Goal: Task Accomplishment & Management: Manage account settings

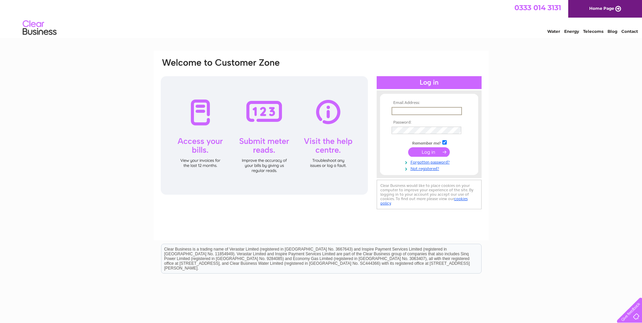
click at [405, 111] on input "text" at bounding box center [427, 111] width 70 height 8
drag, startPoint x: 417, startPoint y: 111, endPoint x: 380, endPoint y: 109, distance: 36.6
click at [380, 109] on form "Email Address: claire.burns@lindsayburns.co.uk Password: Forgotten password?" at bounding box center [429, 136] width 98 height 71
type input "mail@lindsayburns.co.uk"
click at [426, 150] on input "submit" at bounding box center [429, 151] width 42 height 9
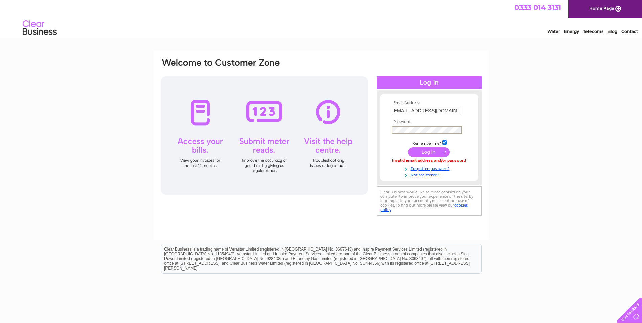
click at [430, 151] on input "submit" at bounding box center [429, 151] width 42 height 9
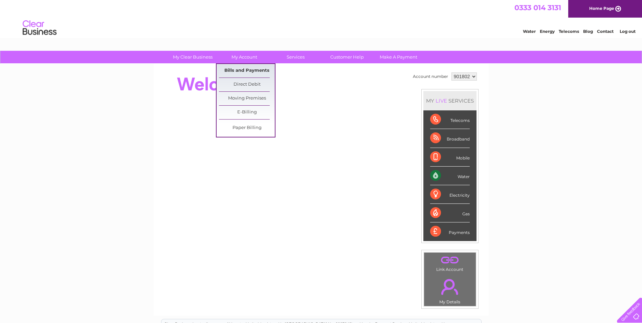
click at [247, 71] on link "Bills and Payments" at bounding box center [247, 71] width 56 height 14
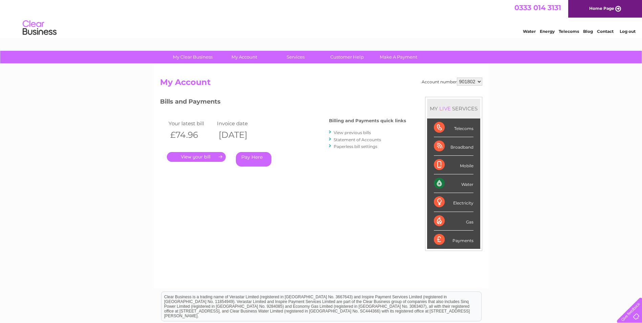
click at [195, 158] on link "." at bounding box center [196, 157] width 59 height 10
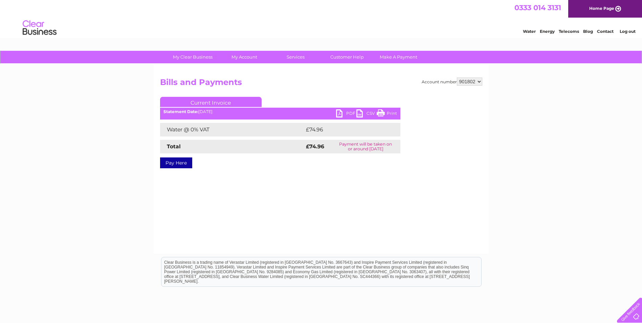
click at [339, 113] on link "PDF" at bounding box center [346, 114] width 20 height 10
click at [626, 31] on link "Log out" at bounding box center [628, 31] width 16 height 5
